Goal: Task Accomplishment & Management: Manage account settings

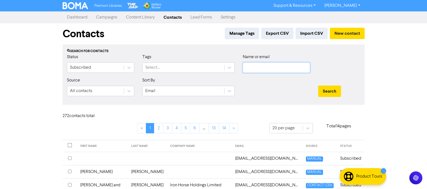
click at [259, 69] on input "text" at bounding box center [276, 68] width 67 height 10
paste input "[EMAIL_ADDRESS][DOMAIN_NAME]"
type input "[EMAIL_ADDRESS][DOMAIN_NAME]"
click at [328, 90] on button "Search" at bounding box center [329, 91] width 23 height 11
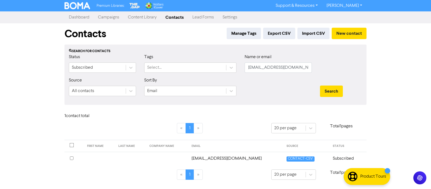
click at [219, 160] on td "[EMAIL_ADDRESS][DOMAIN_NAME]" at bounding box center [235, 158] width 95 height 13
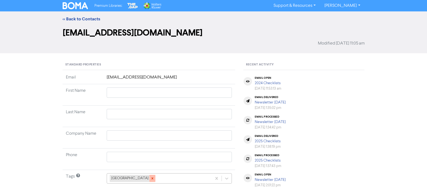
click at [151, 179] on icon at bounding box center [152, 179] width 2 height 2
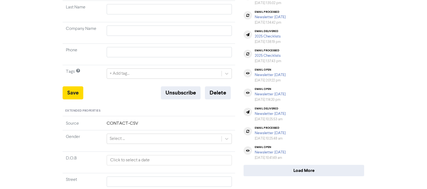
scroll to position [109, 0]
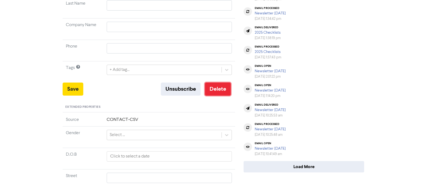
click at [220, 90] on button "Delete" at bounding box center [218, 89] width 26 height 13
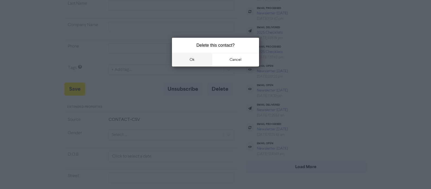
drag, startPoint x: 190, startPoint y: 59, endPoint x: 187, endPoint y: 59, distance: 3.3
click at [190, 60] on button "ok" at bounding box center [192, 60] width 40 height 14
